Goal: Information Seeking & Learning: Learn about a topic

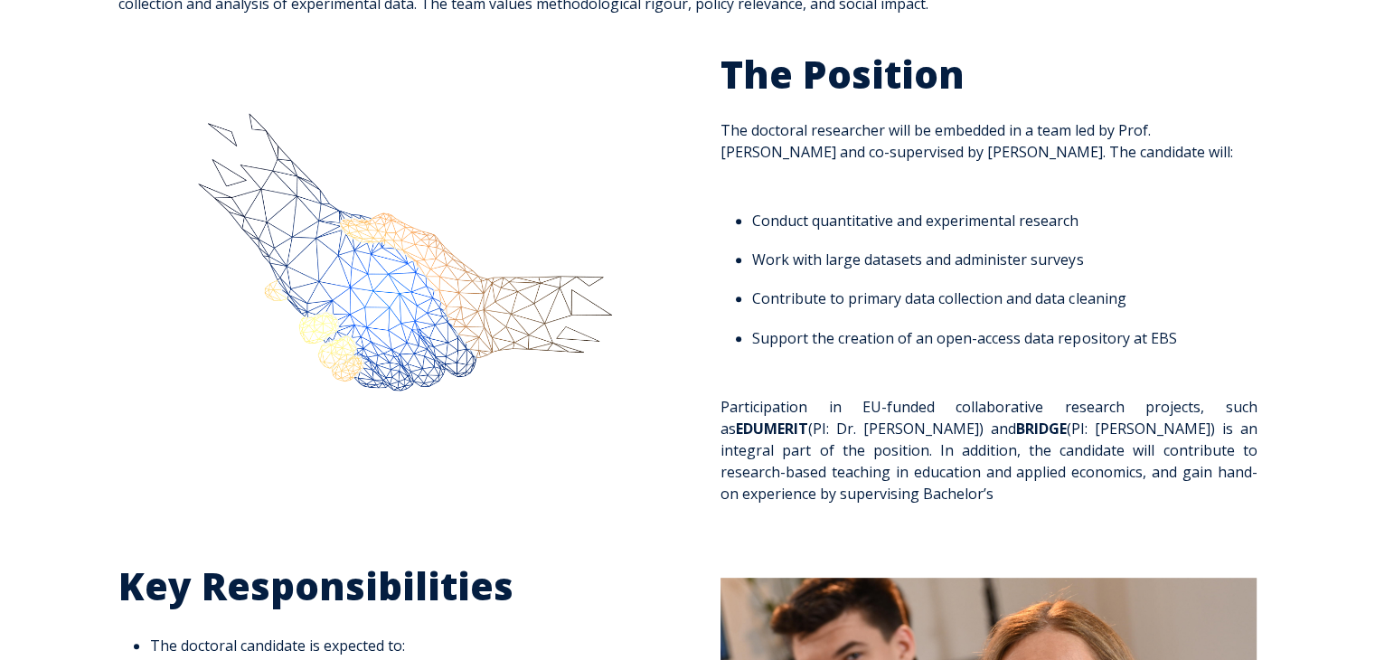
scroll to position [723, 0]
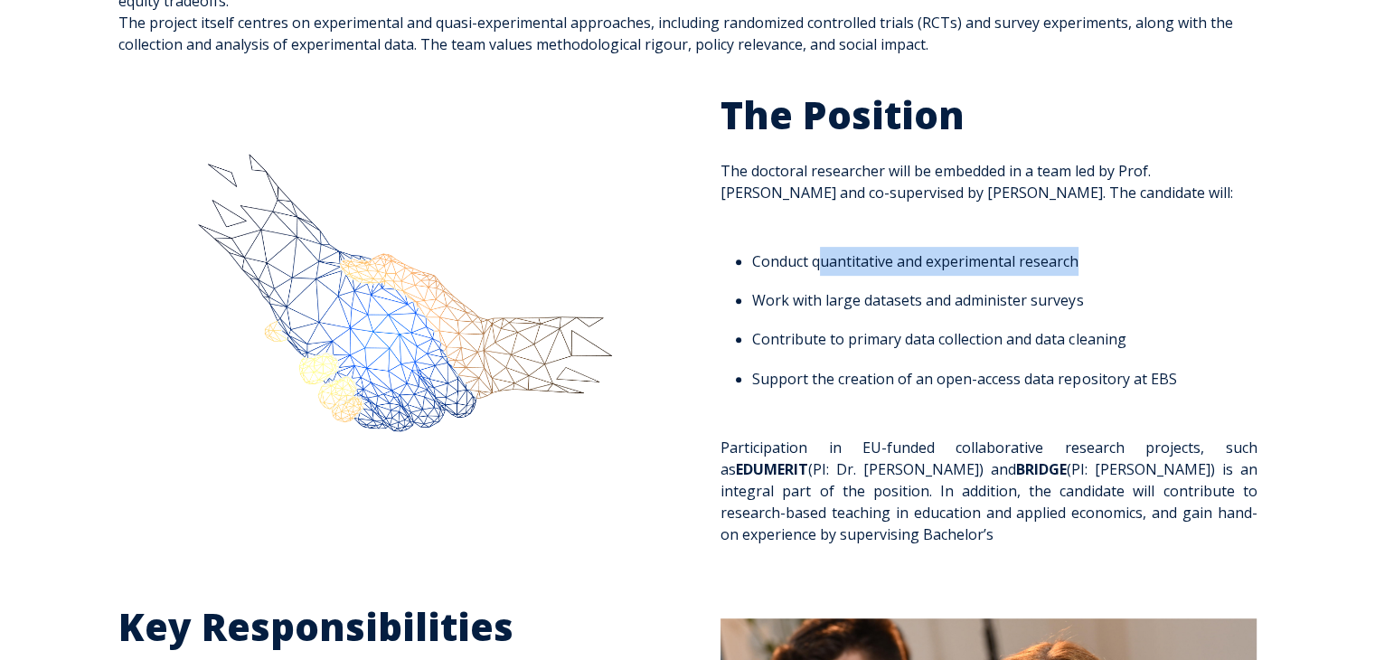
click at [1087, 259] on li "Con duct quantitative and experimental research" at bounding box center [999, 261] width 494 height 29
click at [834, 315] on ul "Con duct quantitative and experimental research Work with large datasets and ad…" at bounding box center [988, 320] width 536 height 146
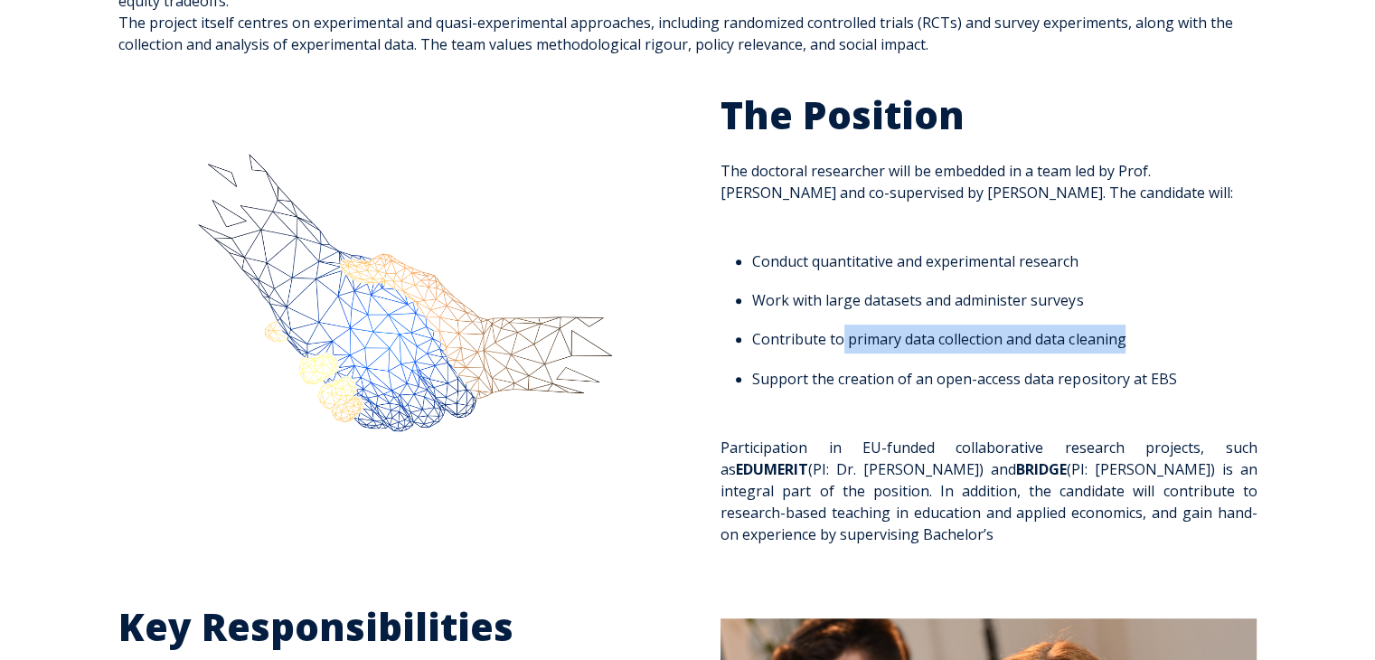
drag, startPoint x: 852, startPoint y: 344, endPoint x: 1216, endPoint y: 348, distance: 364.3
click at [1216, 348] on li "Contribute to primary data collection and data cleaning" at bounding box center [999, 339] width 494 height 29
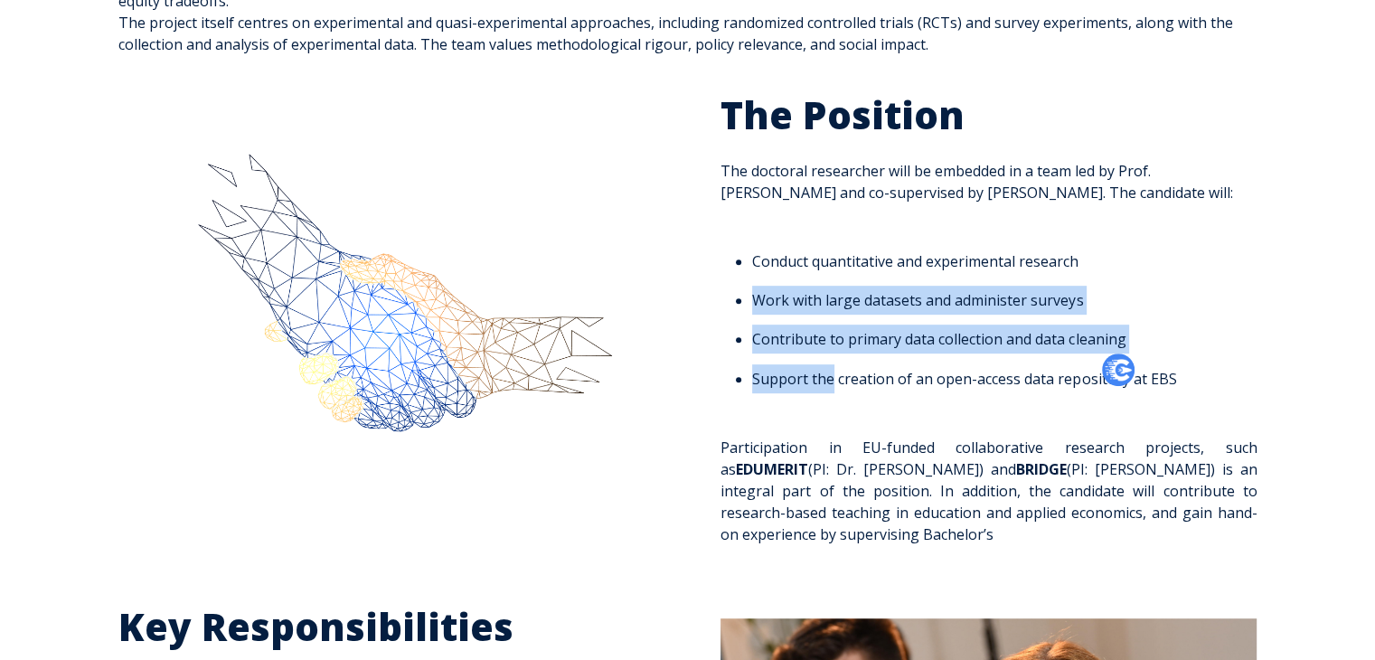
drag, startPoint x: 832, startPoint y: 377, endPoint x: 1233, endPoint y: 396, distance: 401.8
click at [1233, 396] on span "The Position The doctoral researcher will be embedded in a team led by Prof. Dr…" at bounding box center [988, 318] width 536 height 454
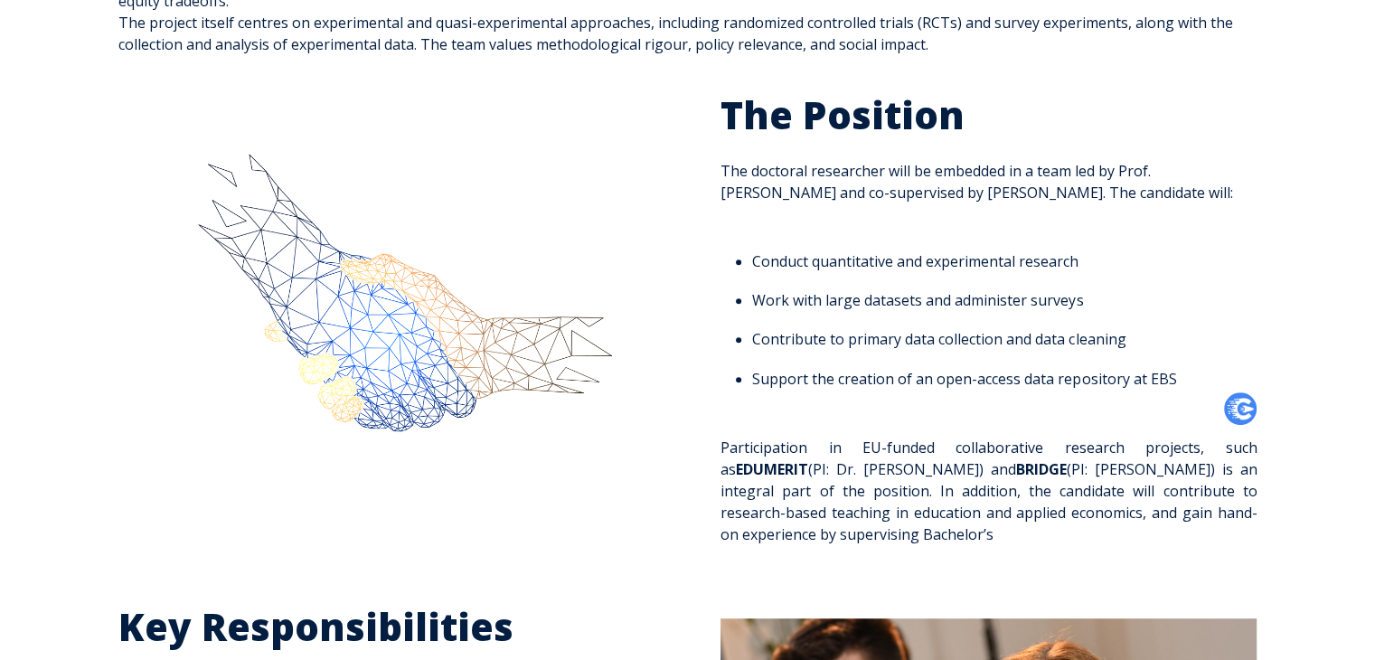
click at [950, 380] on li "Support the creation of an open-access data repository at EBS" at bounding box center [999, 378] width 494 height 29
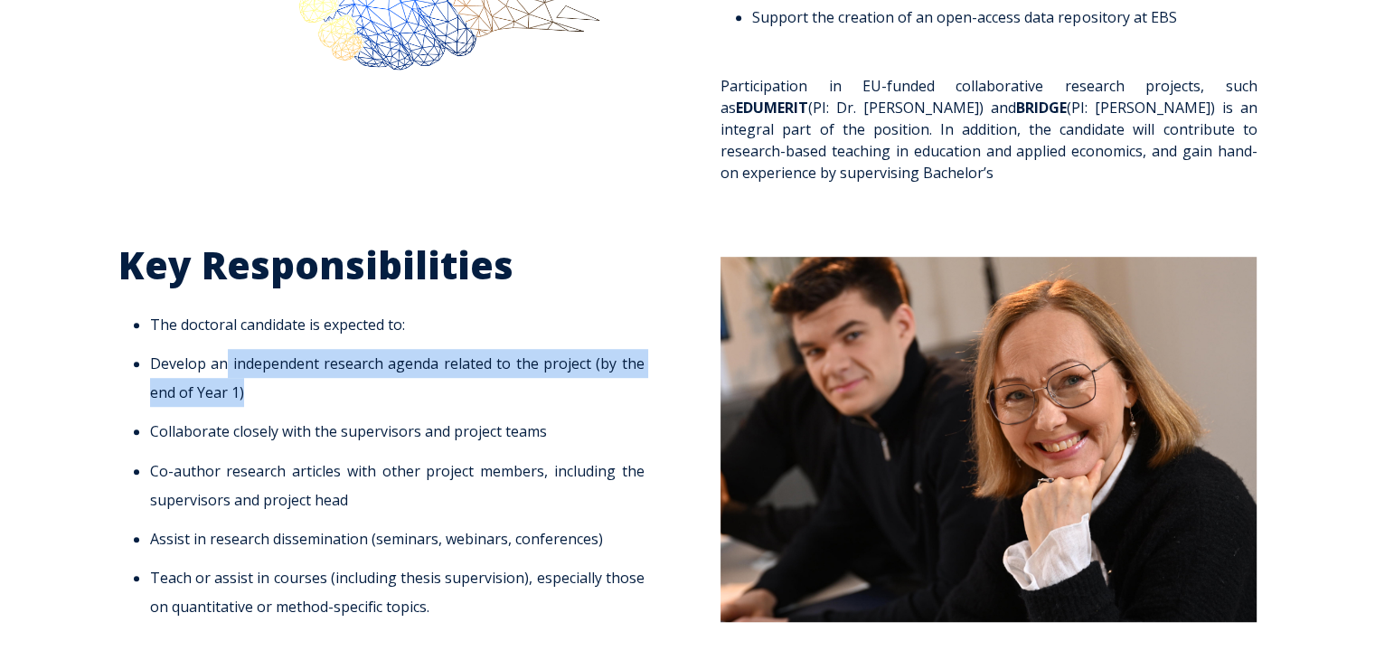
drag, startPoint x: 227, startPoint y: 366, endPoint x: 428, endPoint y: 384, distance: 201.5
click at [441, 381] on li "Develop an independent research agenda related to the project (by the end of Ye…" at bounding box center [397, 378] width 494 height 58
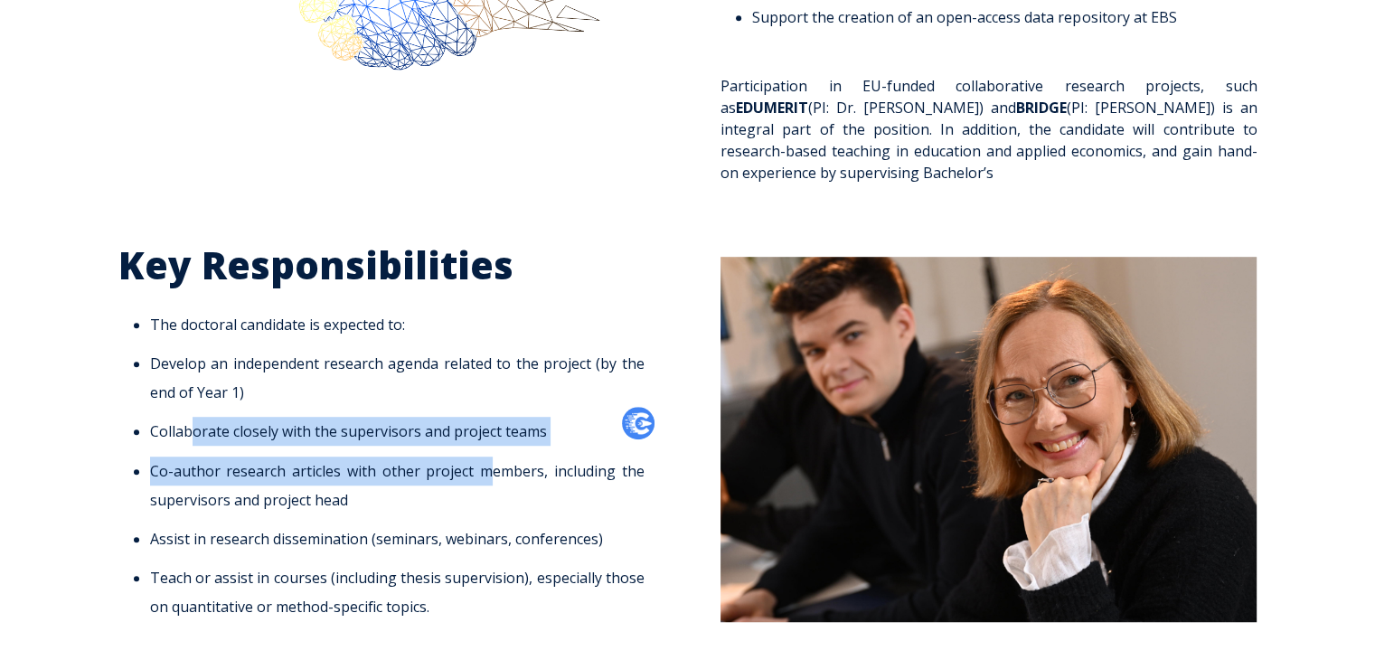
drag, startPoint x: 187, startPoint y: 438, endPoint x: 488, endPoint y: 454, distance: 301.5
click at [488, 454] on ul "The doctoral candidate is expected to: Develop an independent research agenda r…" at bounding box center [386, 465] width 536 height 311
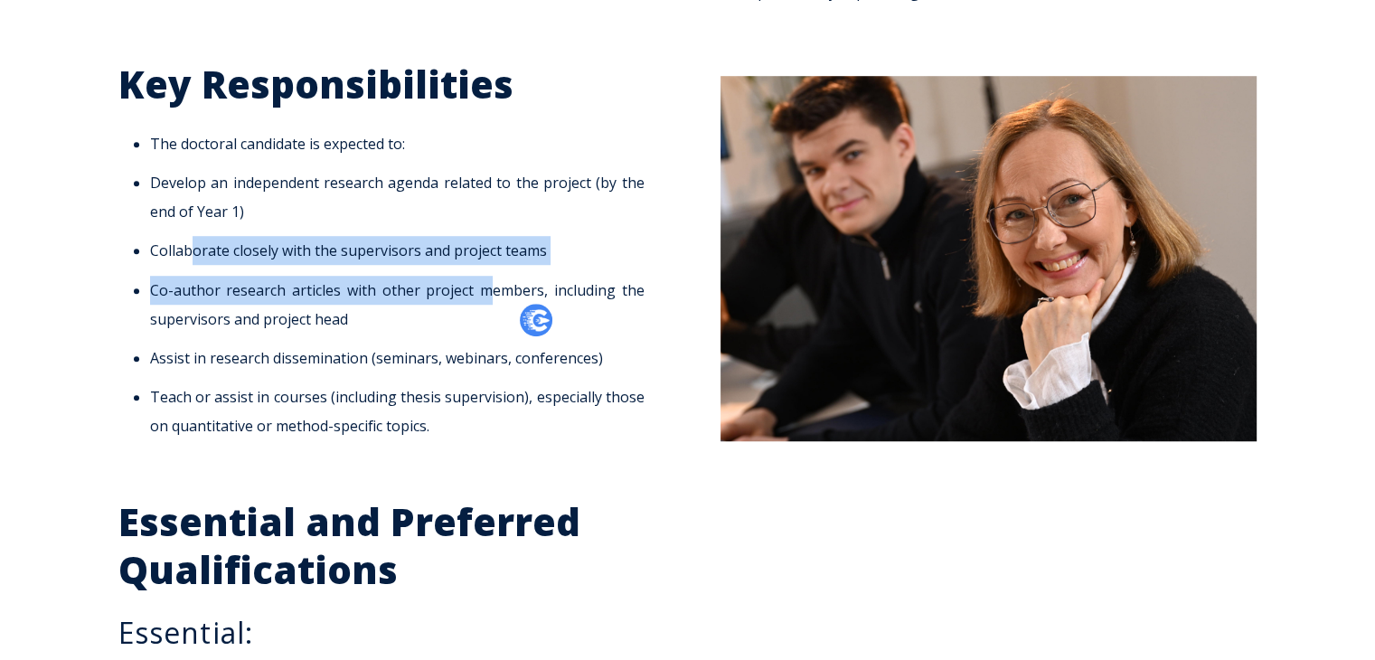
scroll to position [1627, 0]
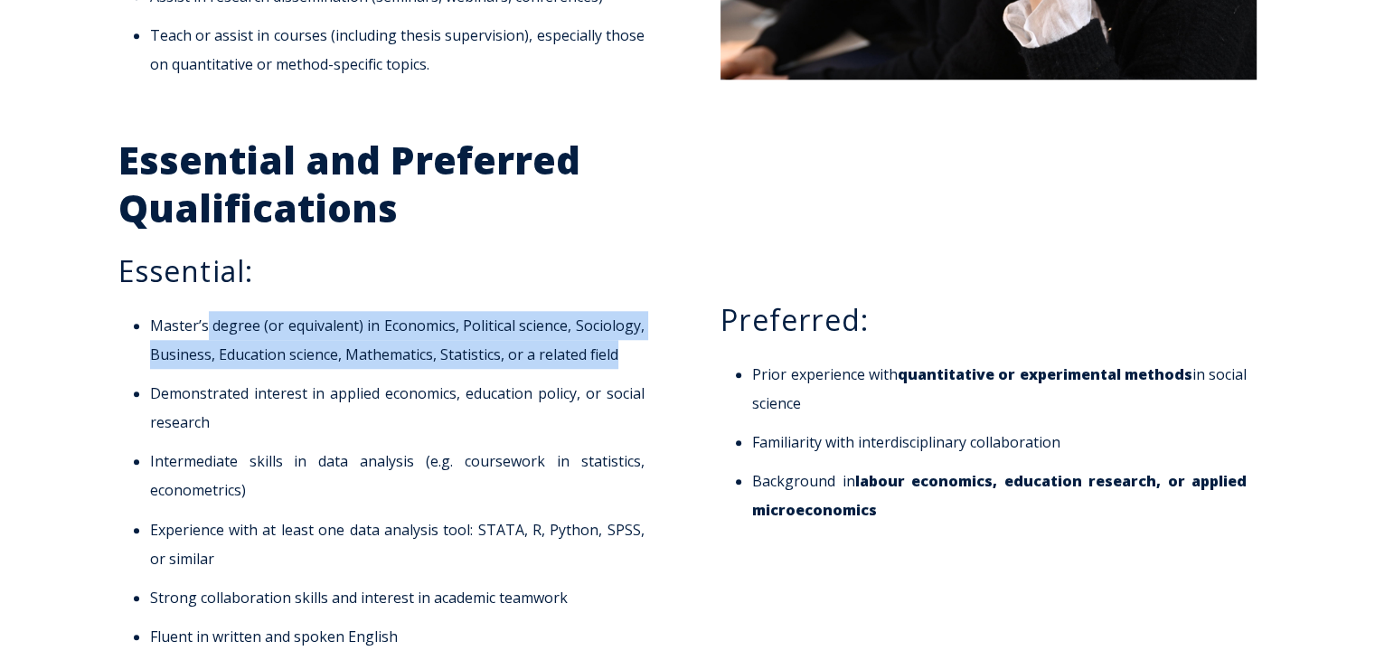
drag, startPoint x: 204, startPoint y: 332, endPoint x: 626, endPoint y: 365, distance: 422.6
click at [626, 365] on li "Master’s degree (or equivalent) in Economics, Political science, Sociology, Bus…" at bounding box center [397, 340] width 494 height 58
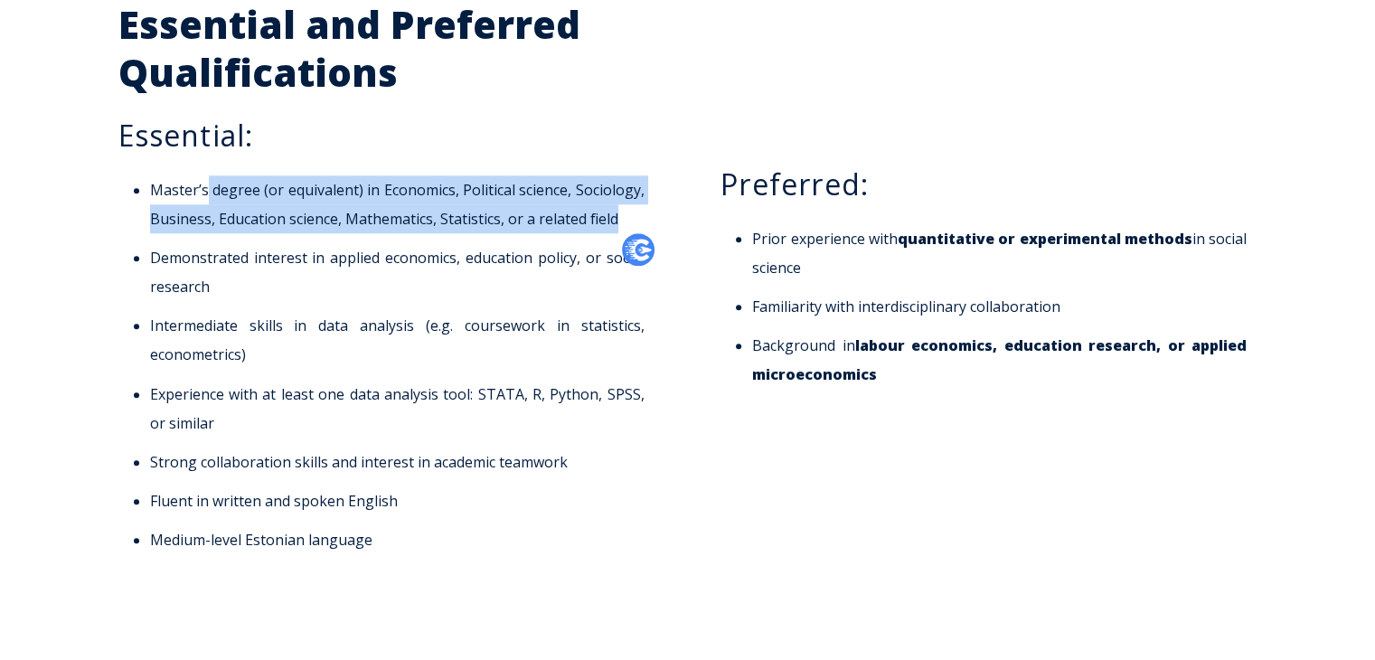
scroll to position [1808, 0]
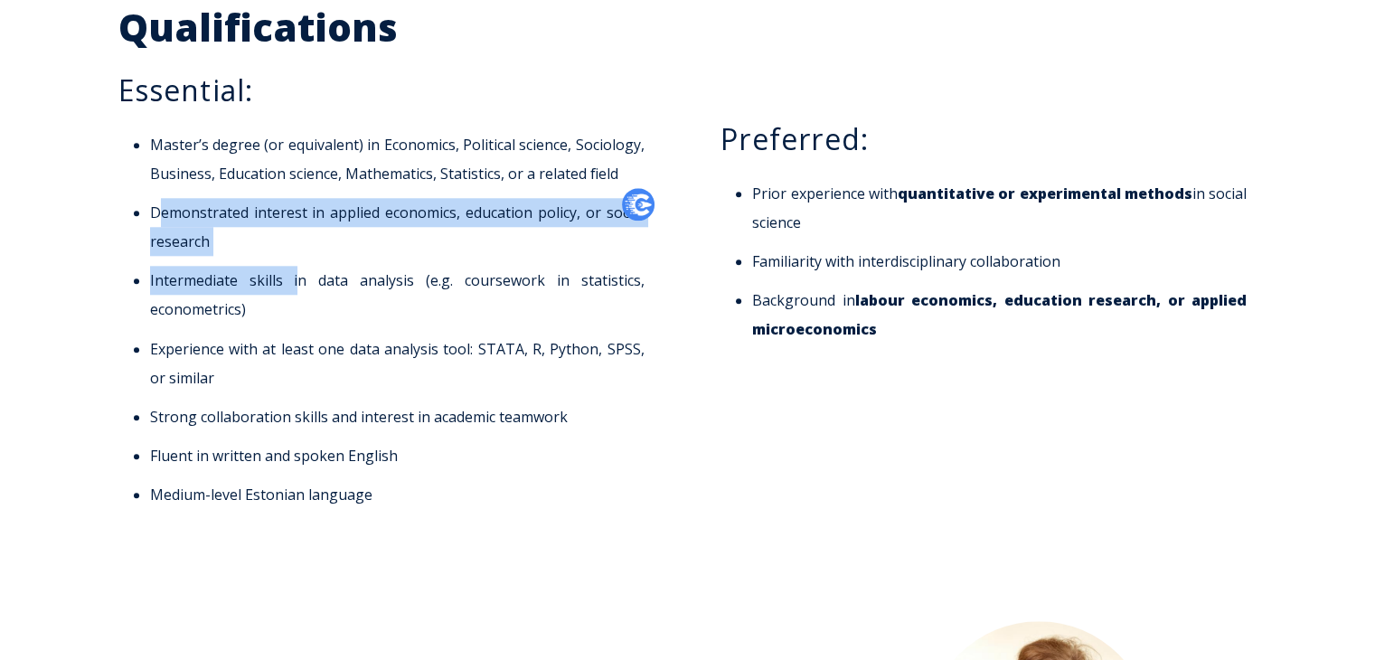
drag, startPoint x: 161, startPoint y: 212, endPoint x: 301, endPoint y: 257, distance: 146.9
click at [301, 257] on ul "Master’s degree (or equivalent) in Economics, Political science, Sociology, Bus…" at bounding box center [386, 319] width 536 height 379
click at [166, 290] on li "Intermediate skills in data analysis (e.g. coursework in statistics, econometri…" at bounding box center [397, 295] width 494 height 58
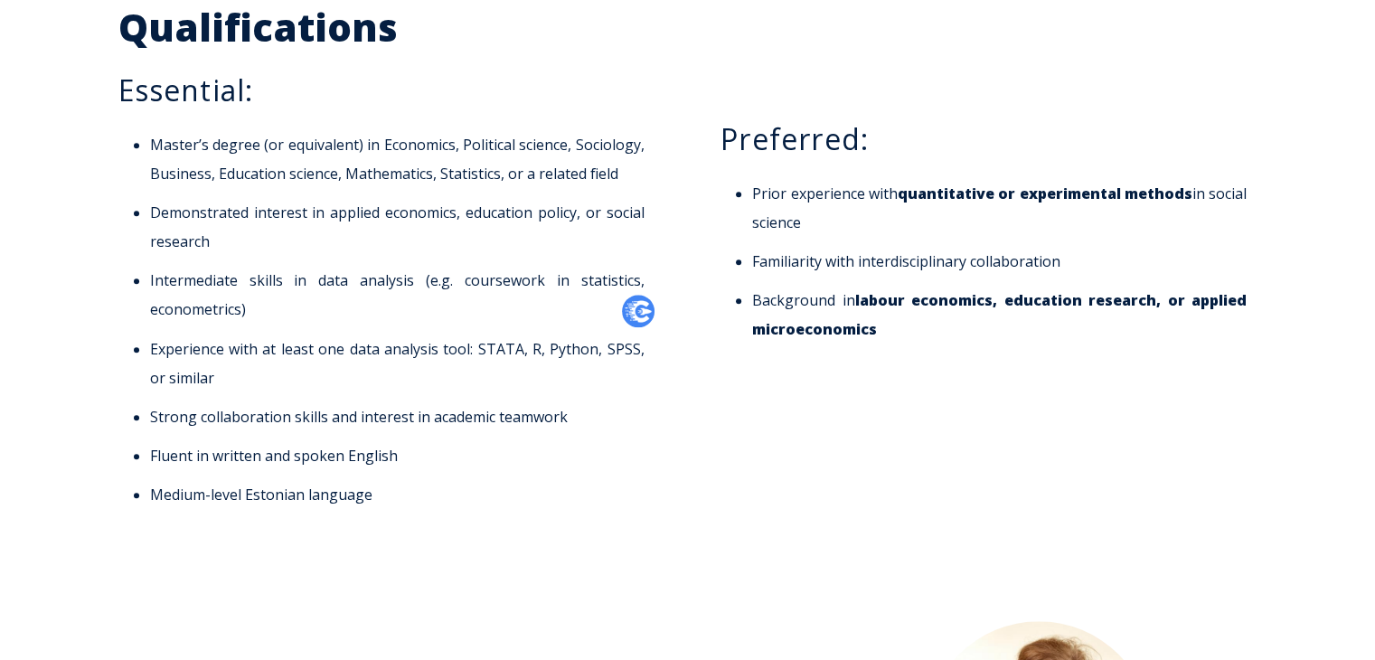
drag, startPoint x: 217, startPoint y: 309, endPoint x: 242, endPoint y: 323, distance: 28.7
click at [220, 311] on li "Intermediate skills in data analysis (e.g. coursework in statistics, econometri…" at bounding box center [397, 295] width 494 height 58
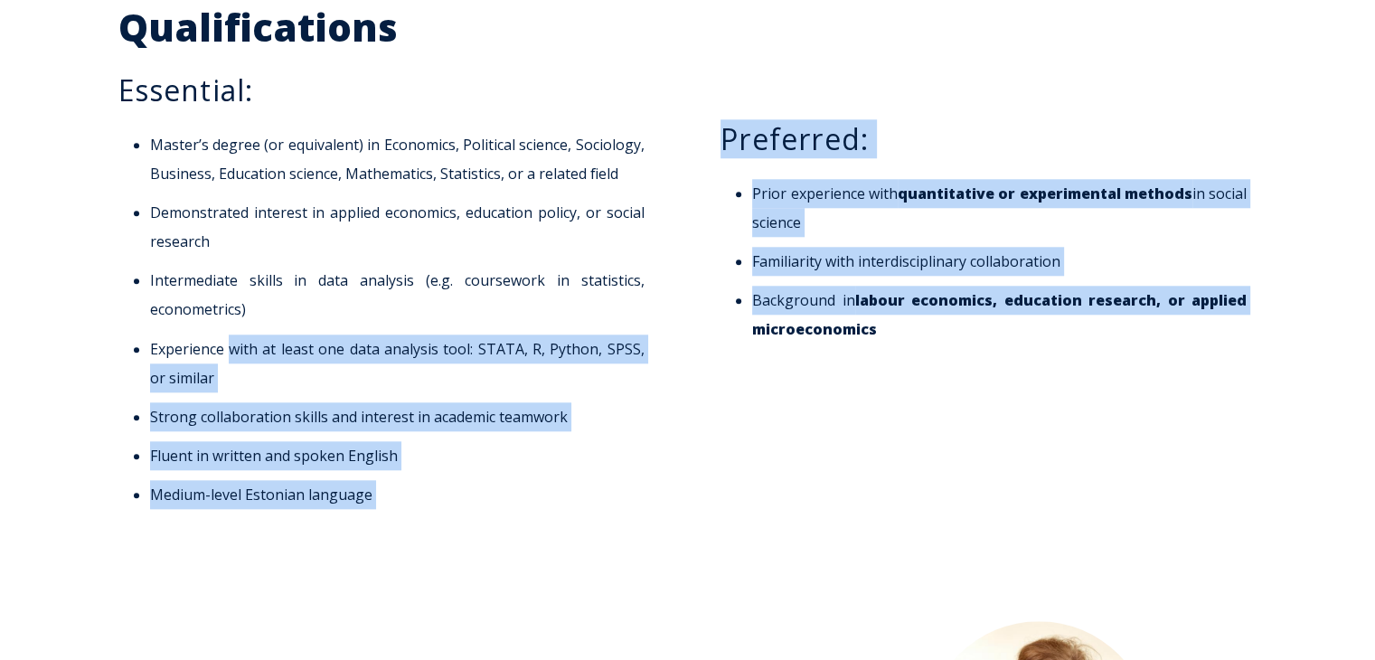
drag, startPoint x: 232, startPoint y: 337, endPoint x: 417, endPoint y: 384, distance: 190.3
click at [698, 381] on div "Essential and Preferred Qualifications Essential: Master’s degree (or equivalen…" at bounding box center [687, 243] width 1175 height 575
click at [354, 381] on li "Experience with at least one data analysis tool: STATA, R, Python, SPSS, or sim…" at bounding box center [397, 363] width 494 height 58
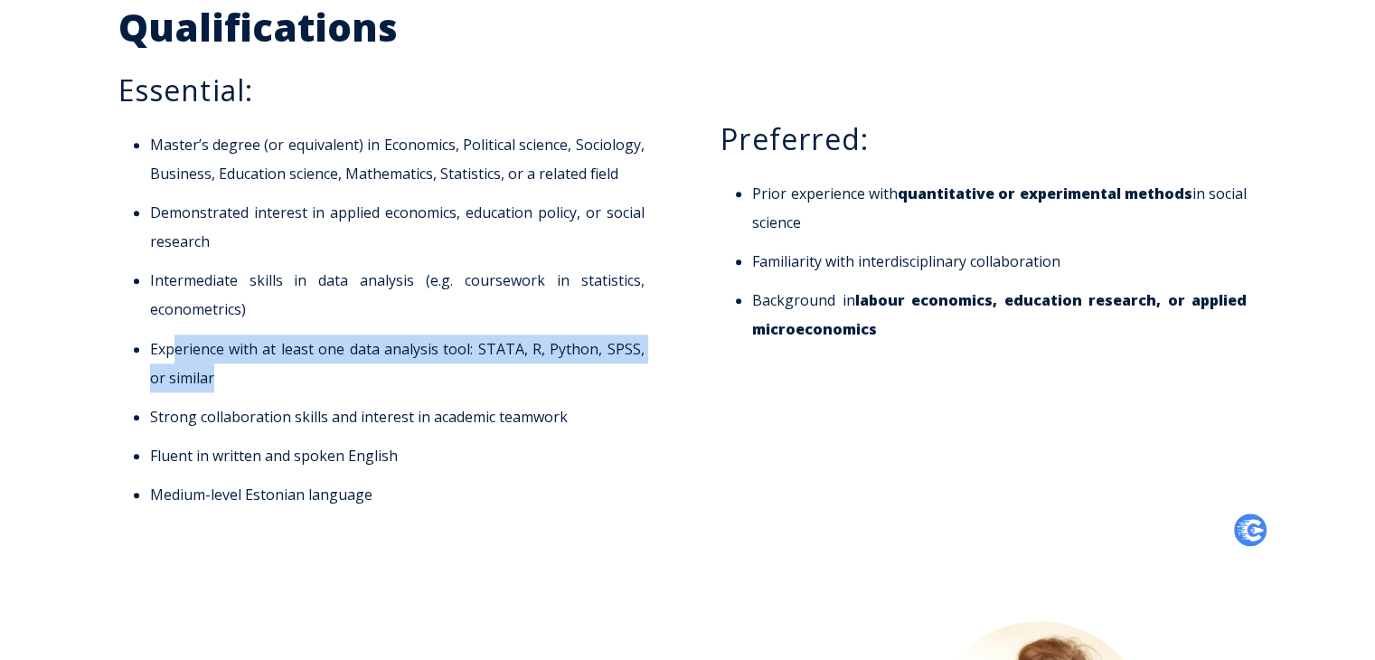
drag, startPoint x: 174, startPoint y: 348, endPoint x: 262, endPoint y: 384, distance: 95.7
click at [262, 384] on li "Experience with at least one data analysis tool: STATA, R, Python, SPSS, or sim…" at bounding box center [397, 363] width 494 height 58
click at [603, 345] on li "Experience with at least one data analysis tool: STATA, R, Python, SPSS, or sim…" at bounding box center [397, 363] width 494 height 58
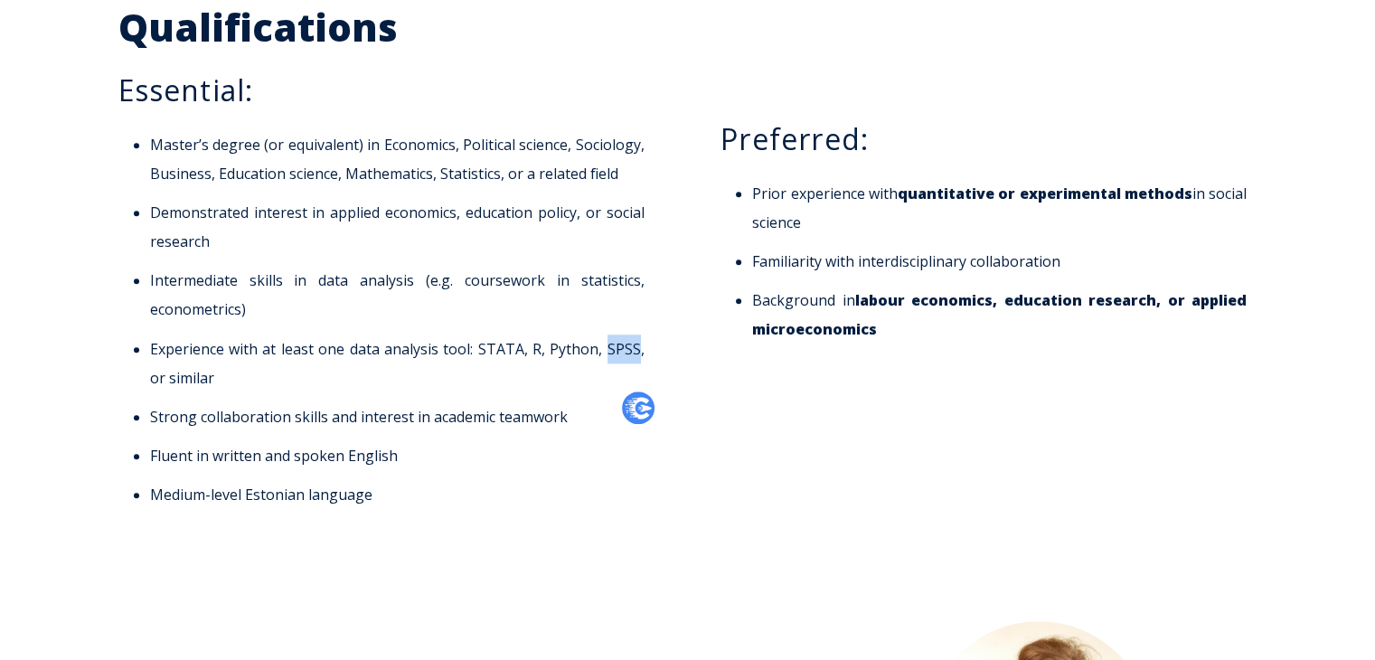
click at [603, 345] on li "Experience with at least one data analysis tool: STATA, R, Python, SPSS, or sim…" at bounding box center [397, 363] width 494 height 58
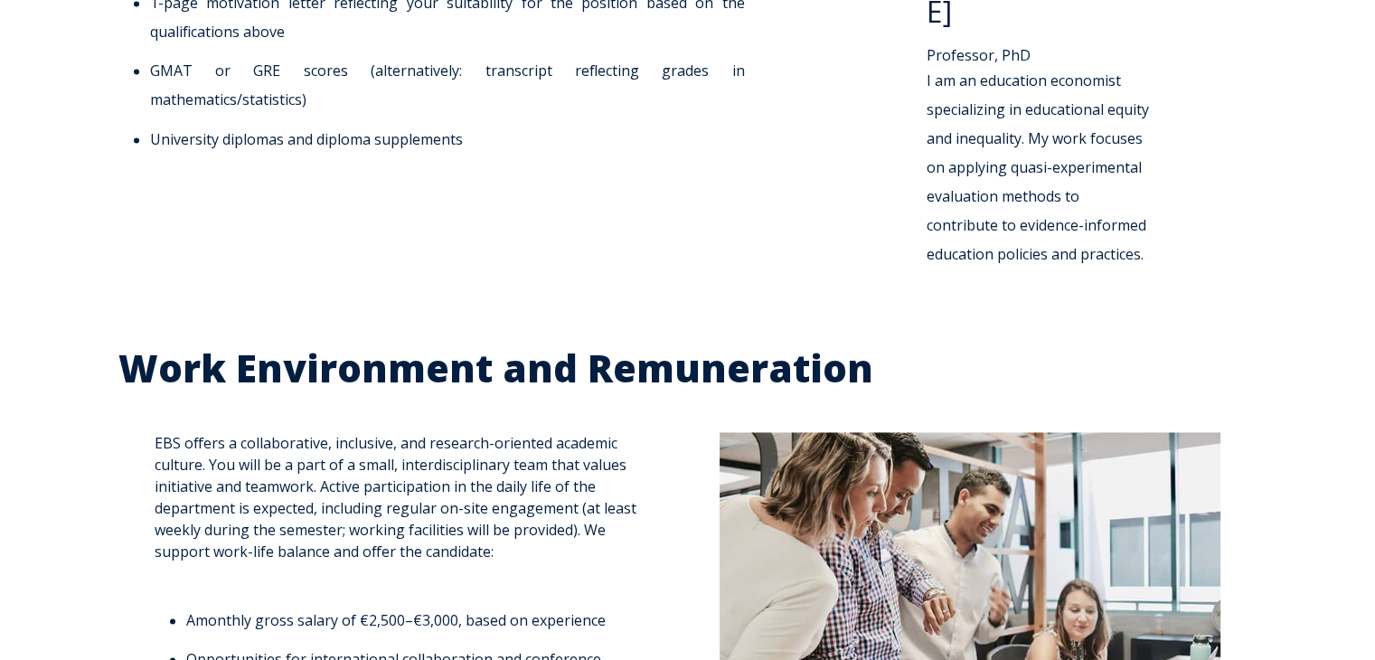
scroll to position [2350, 0]
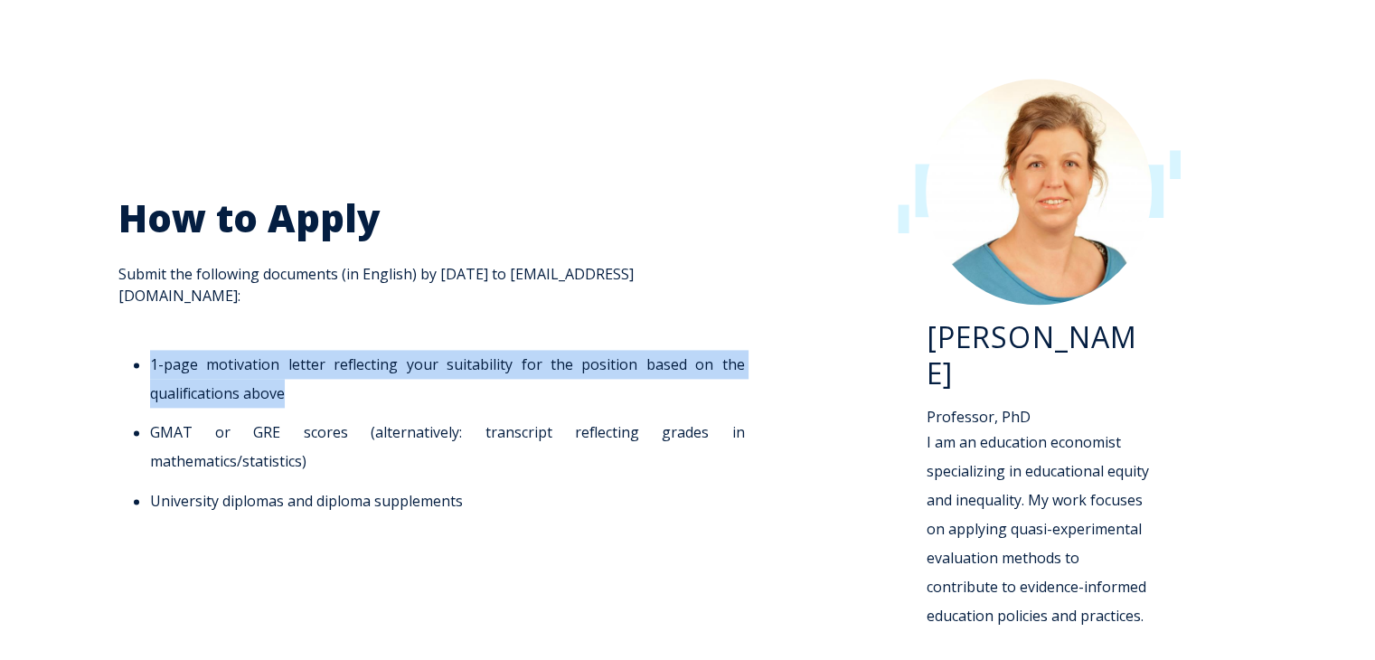
drag, startPoint x: 134, startPoint y: 347, endPoint x: 407, endPoint y: 388, distance: 276.0
click at [407, 388] on li "1-page motivation letter reflecting your suitability for the position based on …" at bounding box center [447, 379] width 595 height 58
copy li "1-page motivation letter reflecting your suitability for the position based on …"
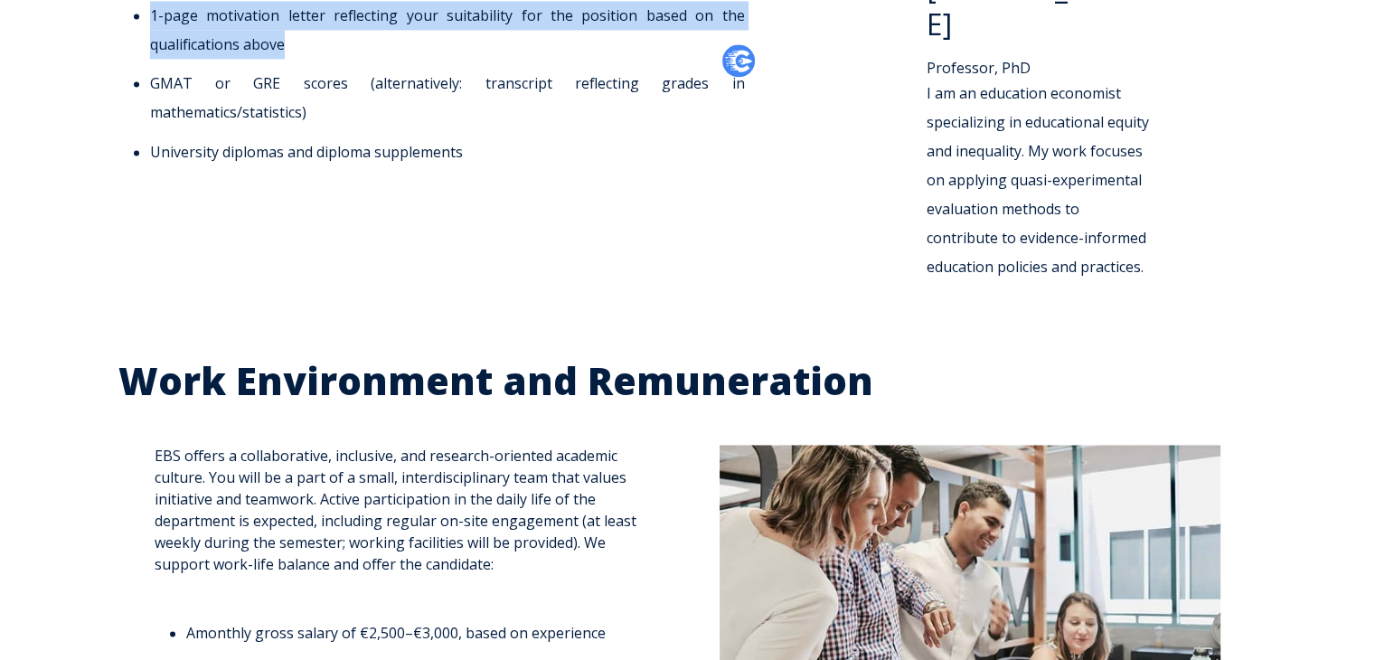
scroll to position [2712, 0]
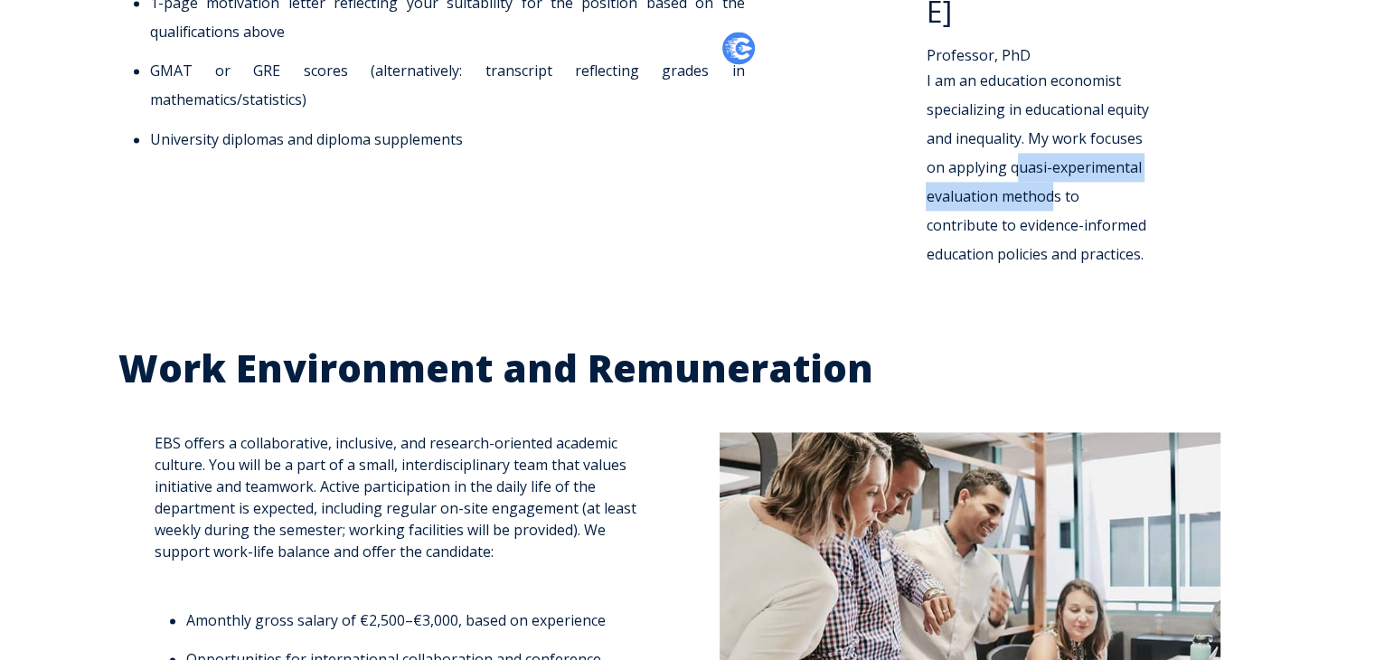
drag, startPoint x: 1017, startPoint y: 129, endPoint x: 1056, endPoint y: 169, distance: 55.6
click at [1056, 169] on span "I am an education economist specializing in educational equity and inequality. …" at bounding box center [1037, 167] width 222 height 193
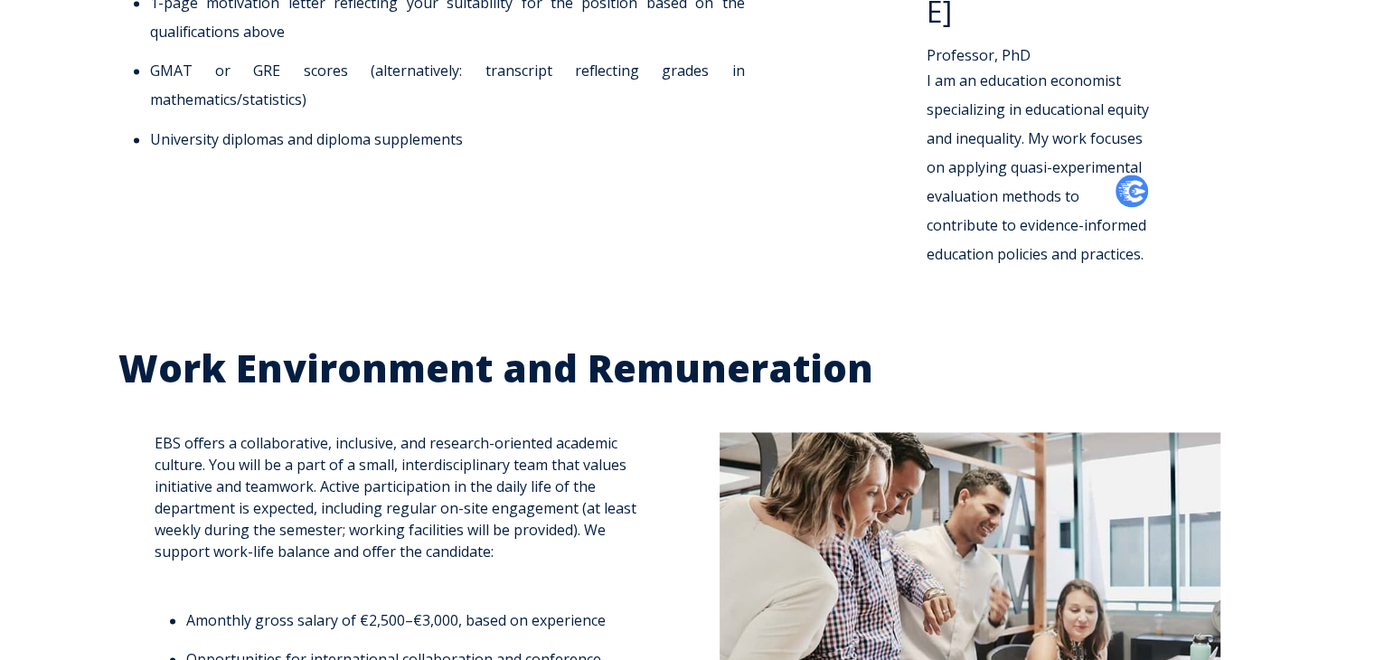
click at [1075, 221] on span "I am an education economist specializing in educational equity and inequality. …" at bounding box center [1037, 167] width 222 height 193
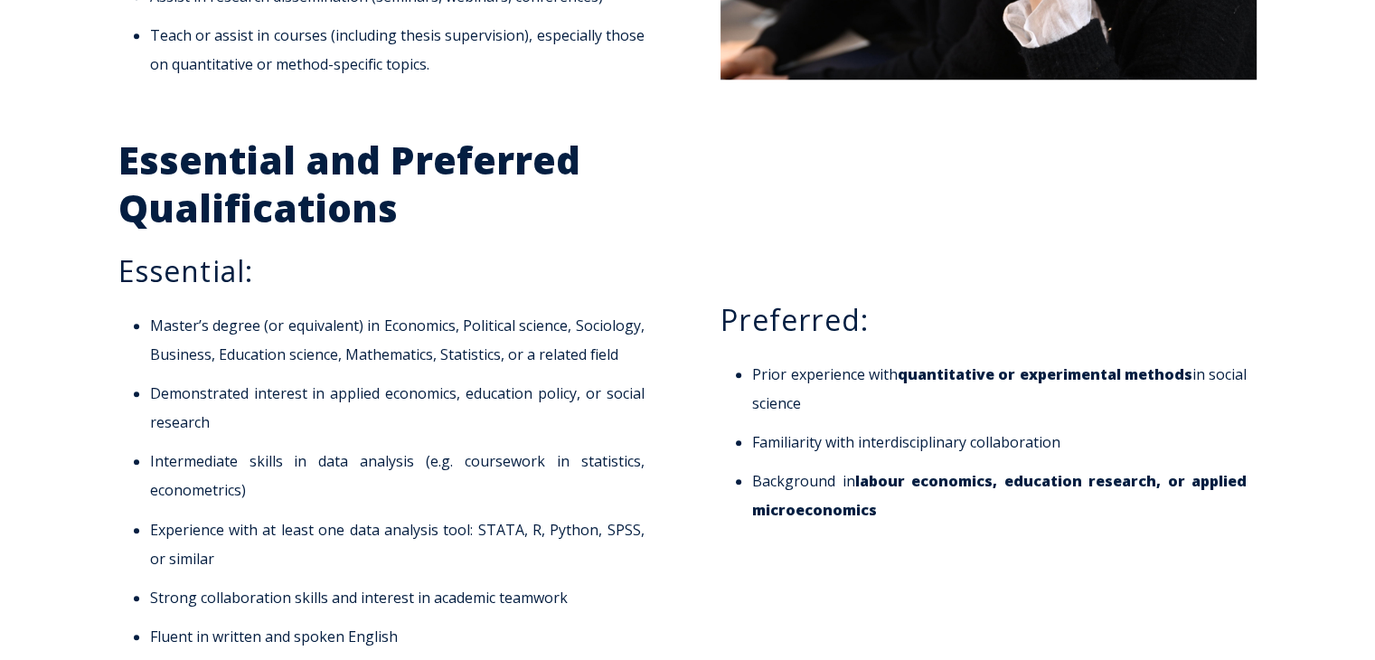
scroll to position [1808, 0]
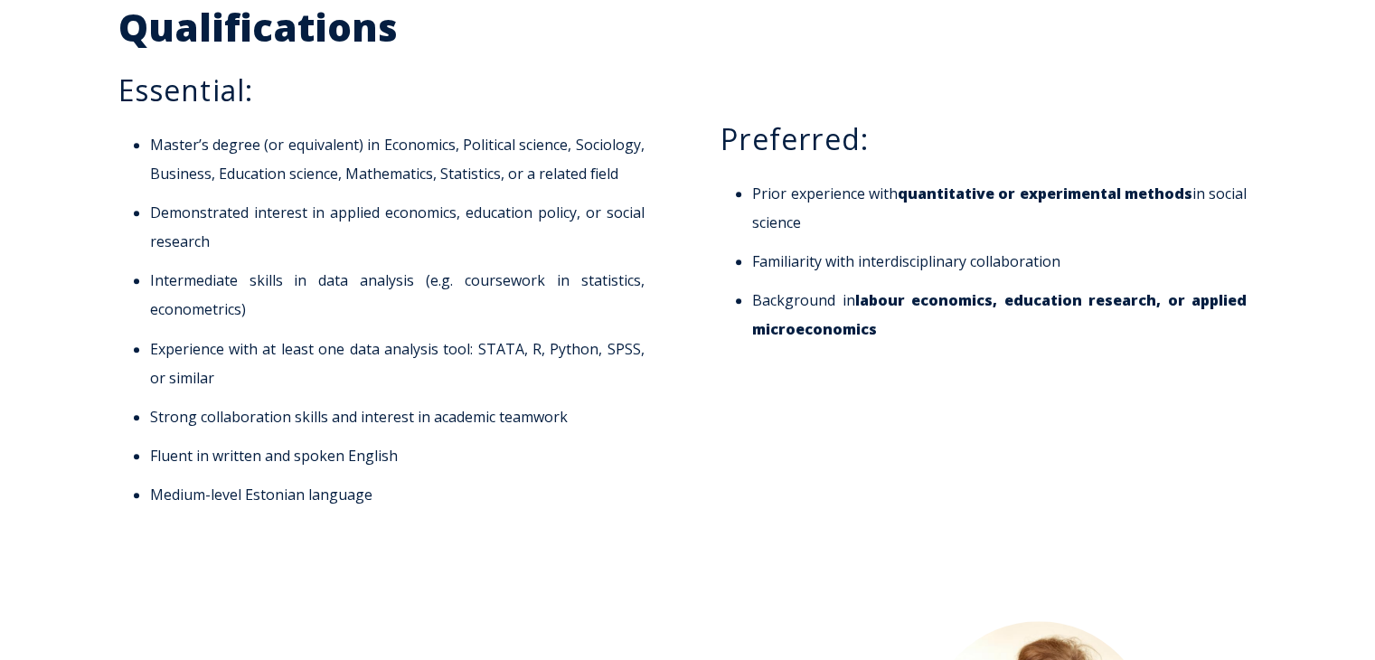
click at [486, 348] on li "Experience with at least one data analysis tool: STATA, R, Python, SPSS, or sim…" at bounding box center [397, 363] width 494 height 58
click at [524, 350] on li "Experience with at least one data analysis tool: STATA, R, Python, SPSS, or sim…" at bounding box center [397, 363] width 494 height 58
click at [555, 348] on li "Experience with at least one data analysis tool: STATA, R, Python, SPSS, or sim…" at bounding box center [397, 363] width 494 height 58
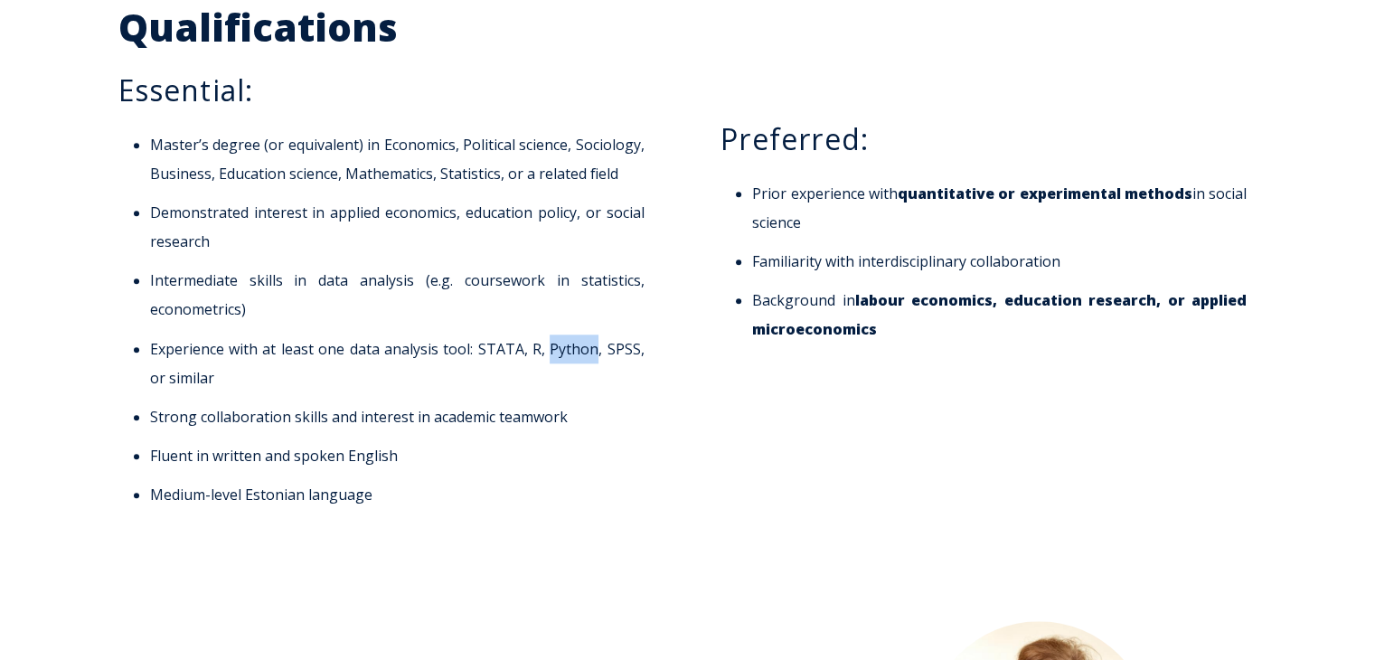
click at [555, 348] on li "Experience with at least one data analysis tool: STATA, R, Python, SPSS, or sim…" at bounding box center [397, 363] width 494 height 58
click at [615, 348] on li "Experience with at least one data analysis tool: STATA, R, Python, SPSS, or sim…" at bounding box center [397, 363] width 494 height 58
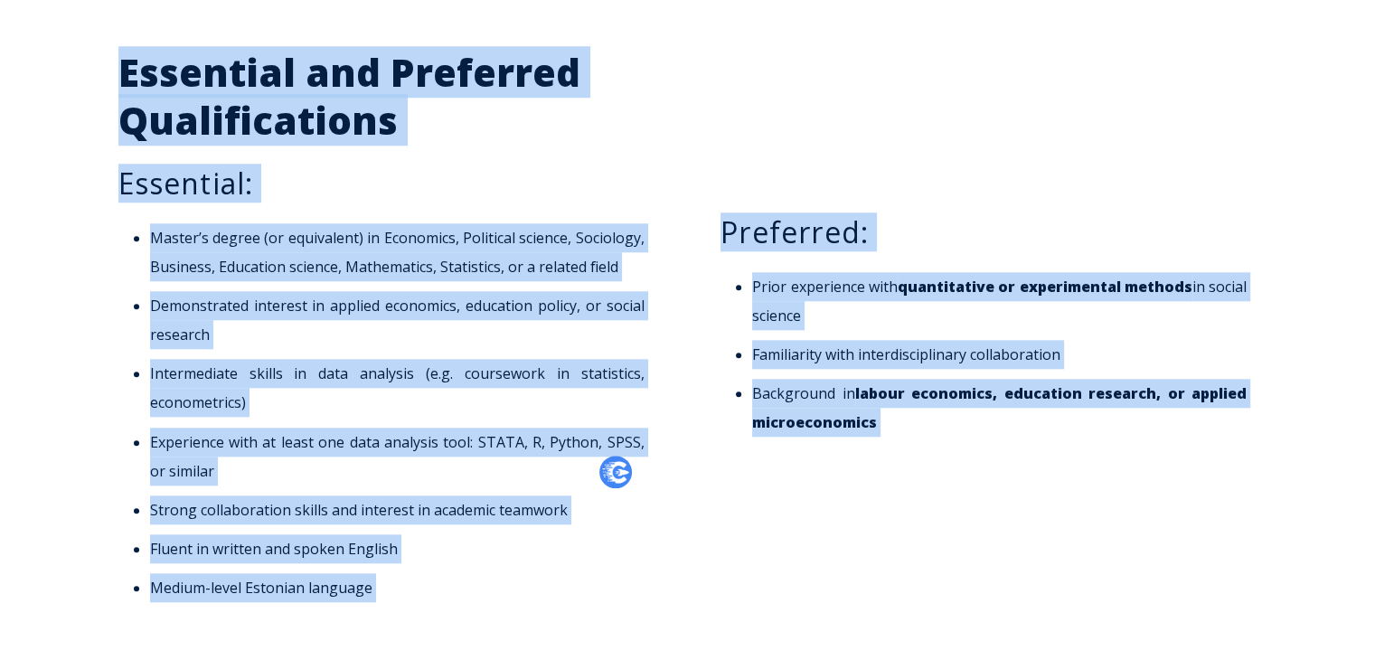
scroll to position [2019, 0]
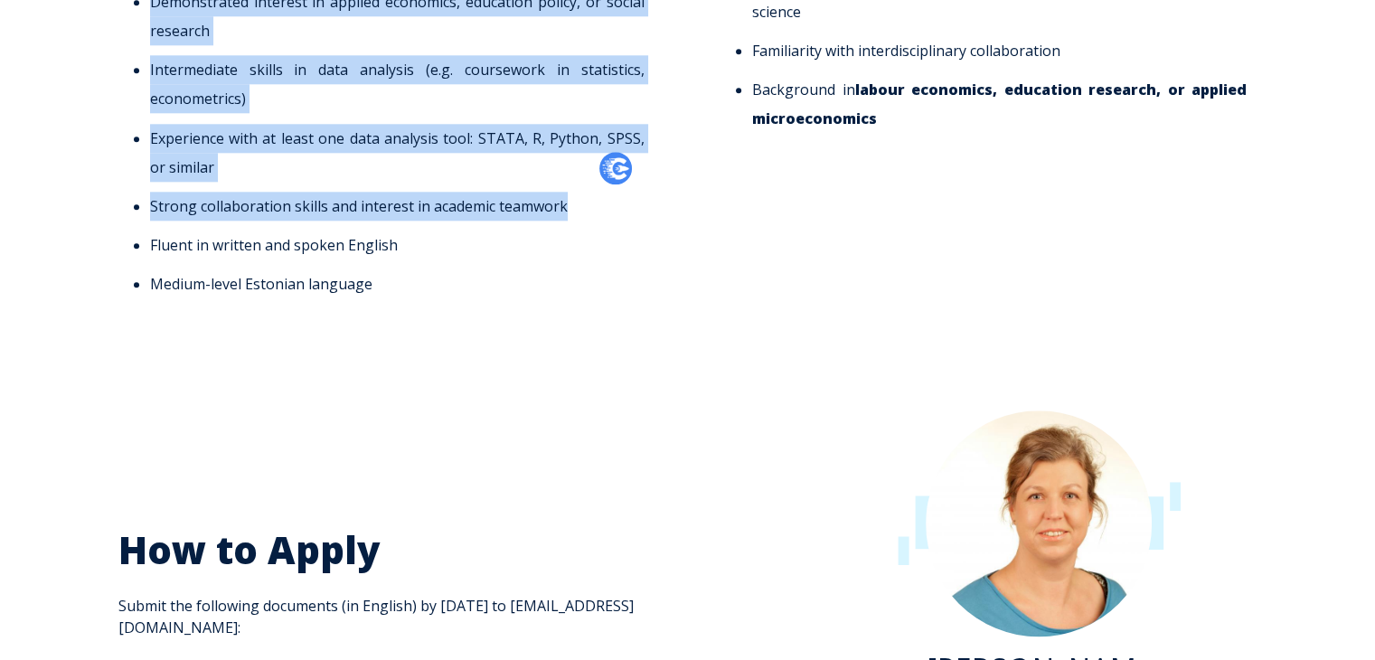
drag, startPoint x: 98, startPoint y: 266, endPoint x: 620, endPoint y: 200, distance: 526.6
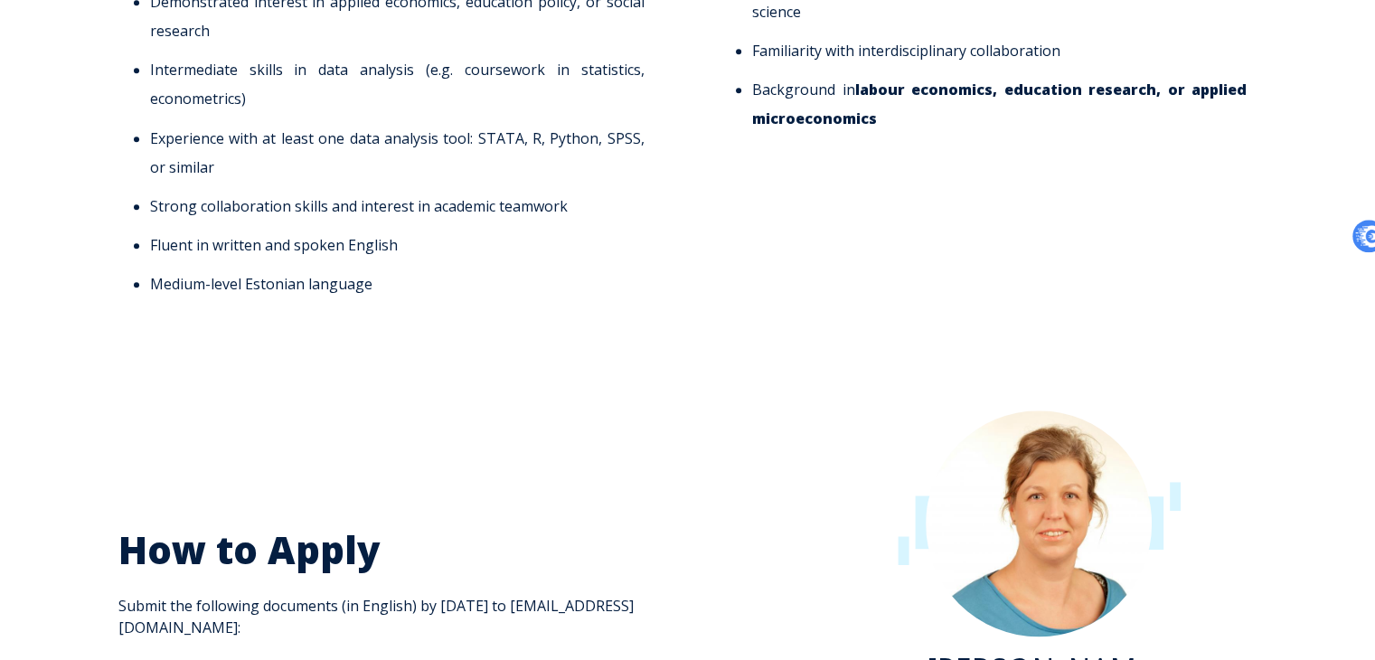
click at [388, 344] on div at bounding box center [687, 356] width 1375 height 36
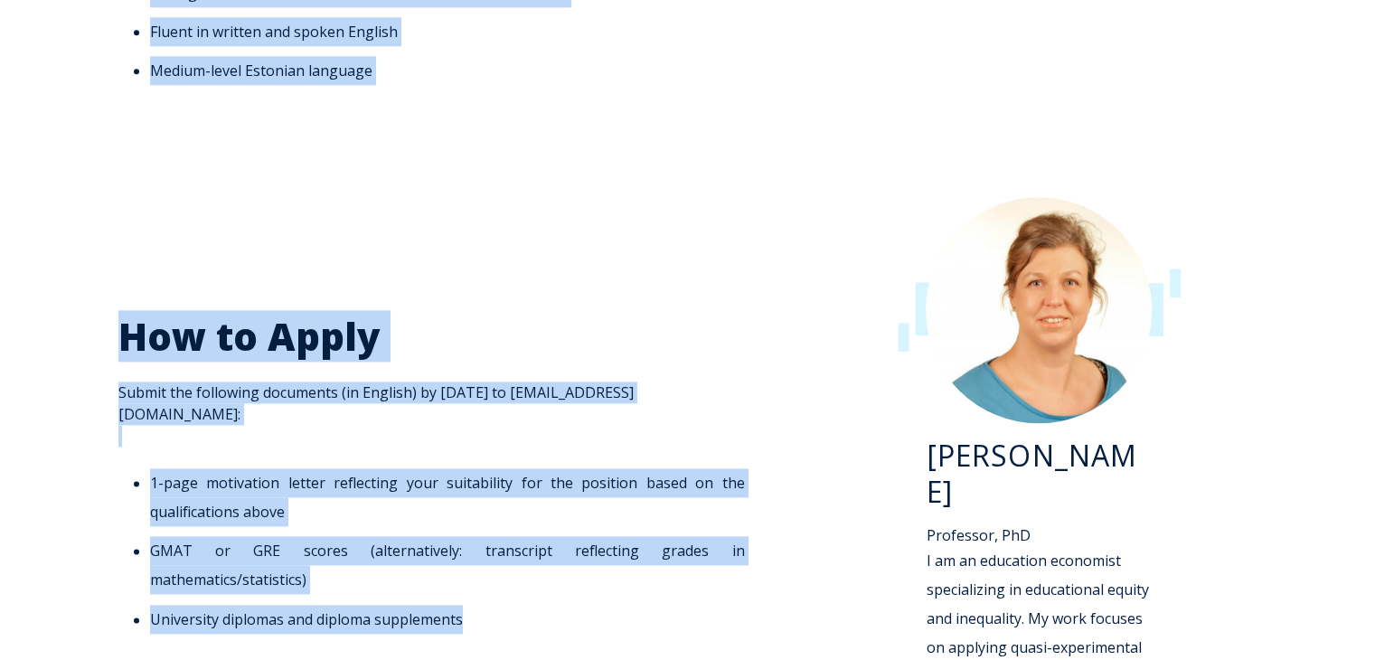
scroll to position [2394, 0]
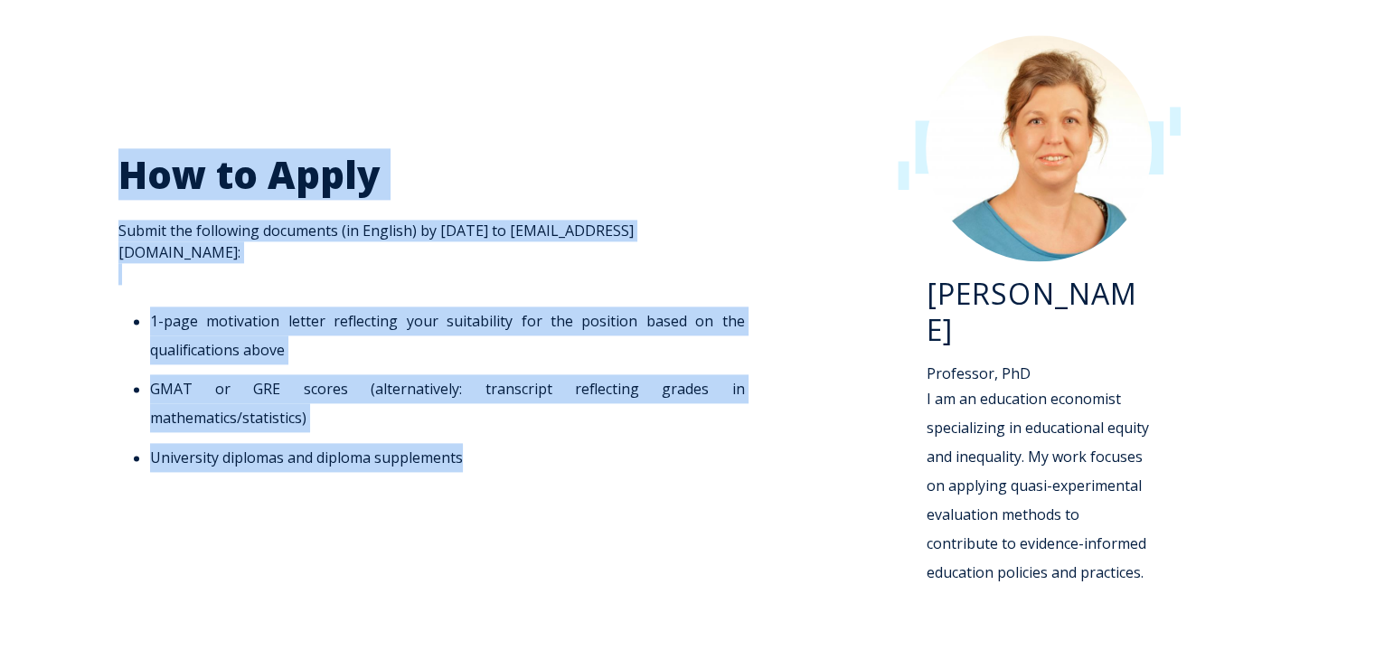
drag, startPoint x: 727, startPoint y: 67, endPoint x: 660, endPoint y: 449, distance: 388.2
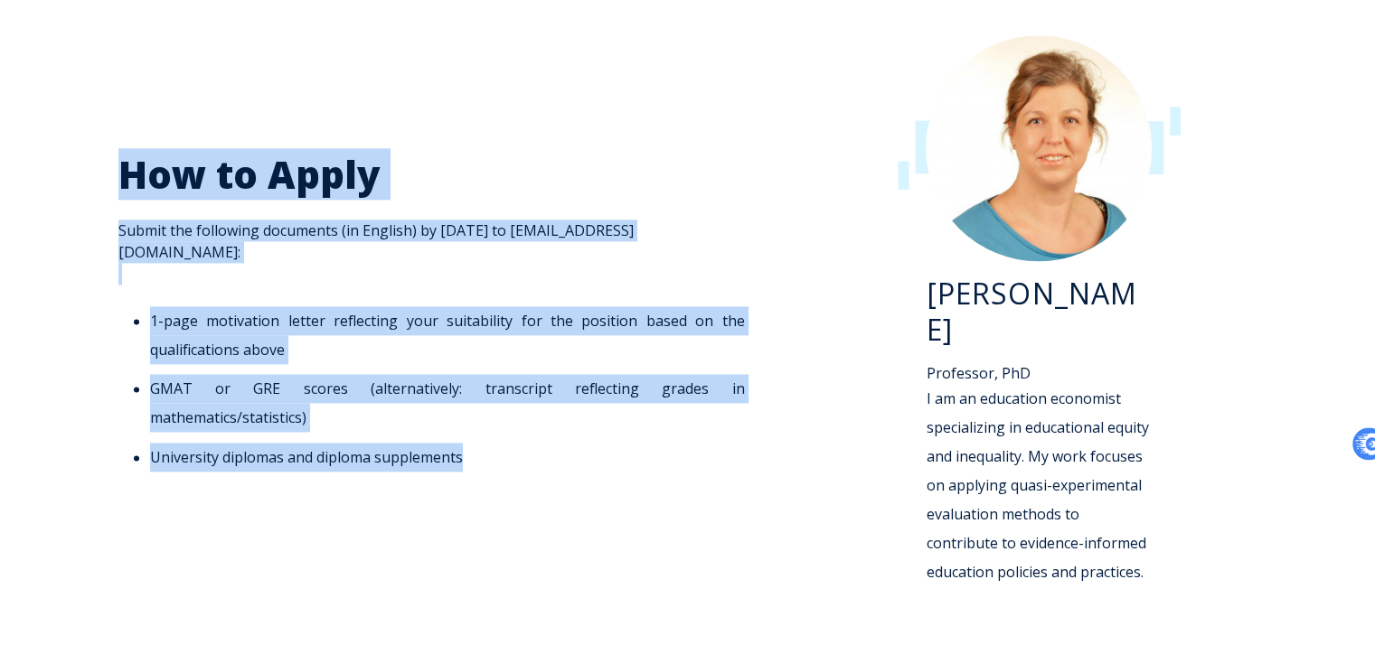
copy div "The Position The doctoral researcher will be embedded in a team led by Prof. Dr…"
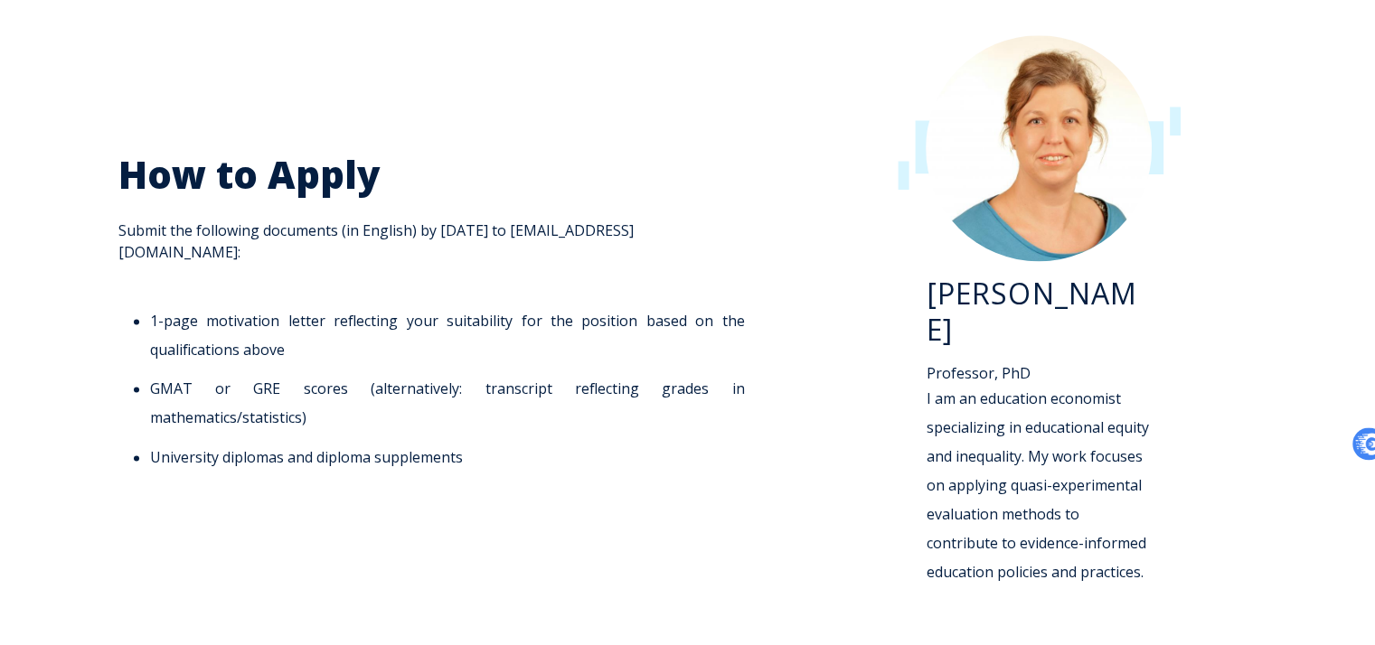
click at [870, 344] on div "Kaire Põder Professor, PhD I am an education economist specializing in educatio…" at bounding box center [1039, 321] width 436 height 609
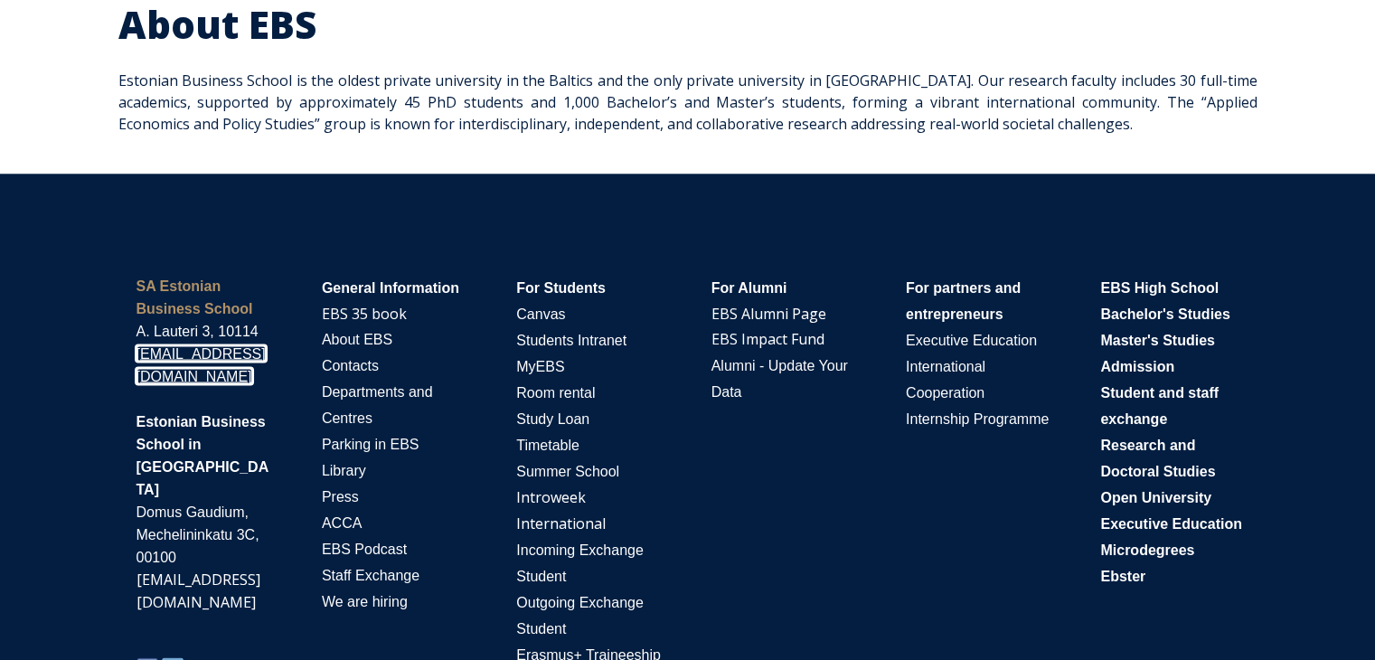
scroll to position [3555, 0]
